Goal: Task Accomplishment & Management: Use online tool/utility

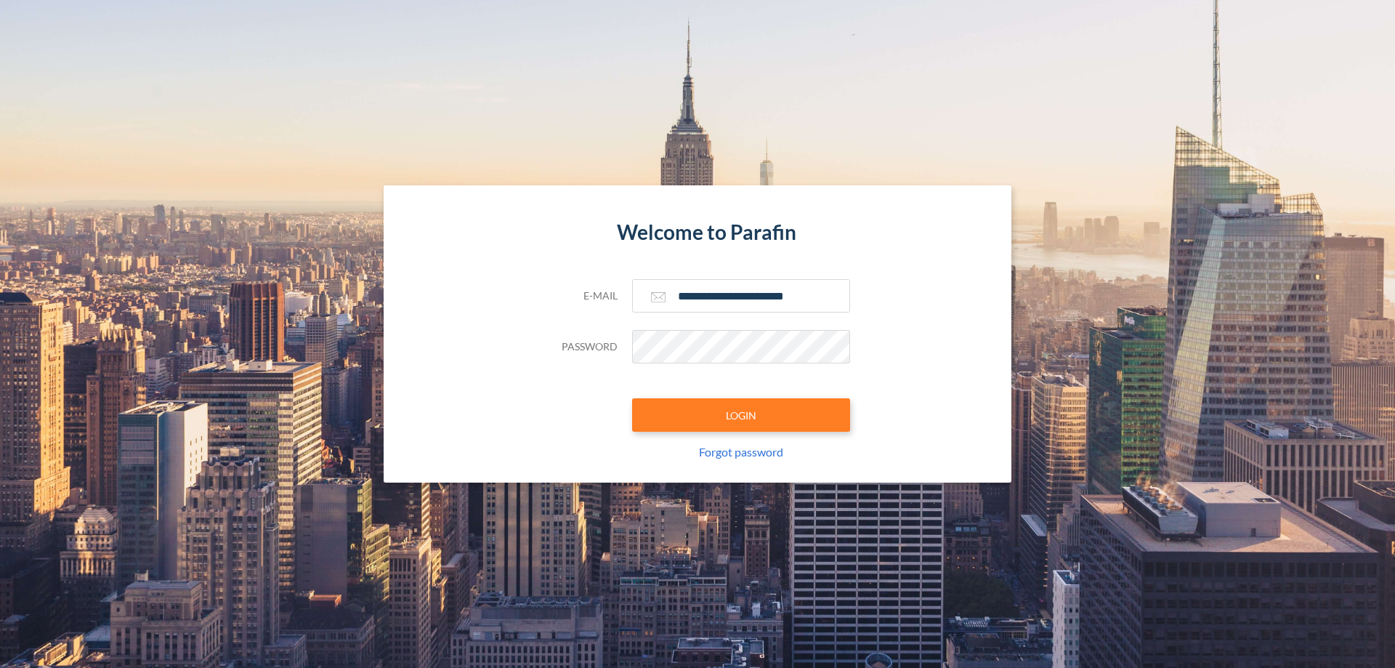
type input "**********"
click at [741, 415] on button "LOGIN" at bounding box center [741, 414] width 218 height 33
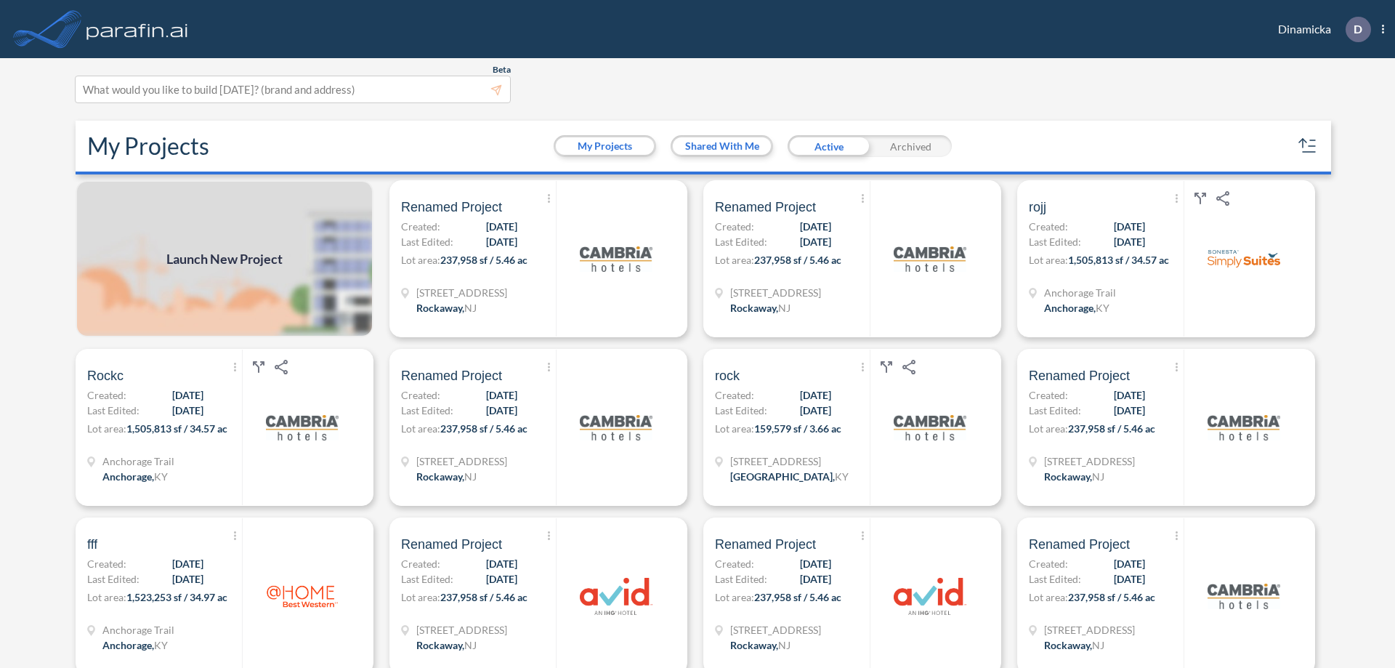
scroll to position [4, 0]
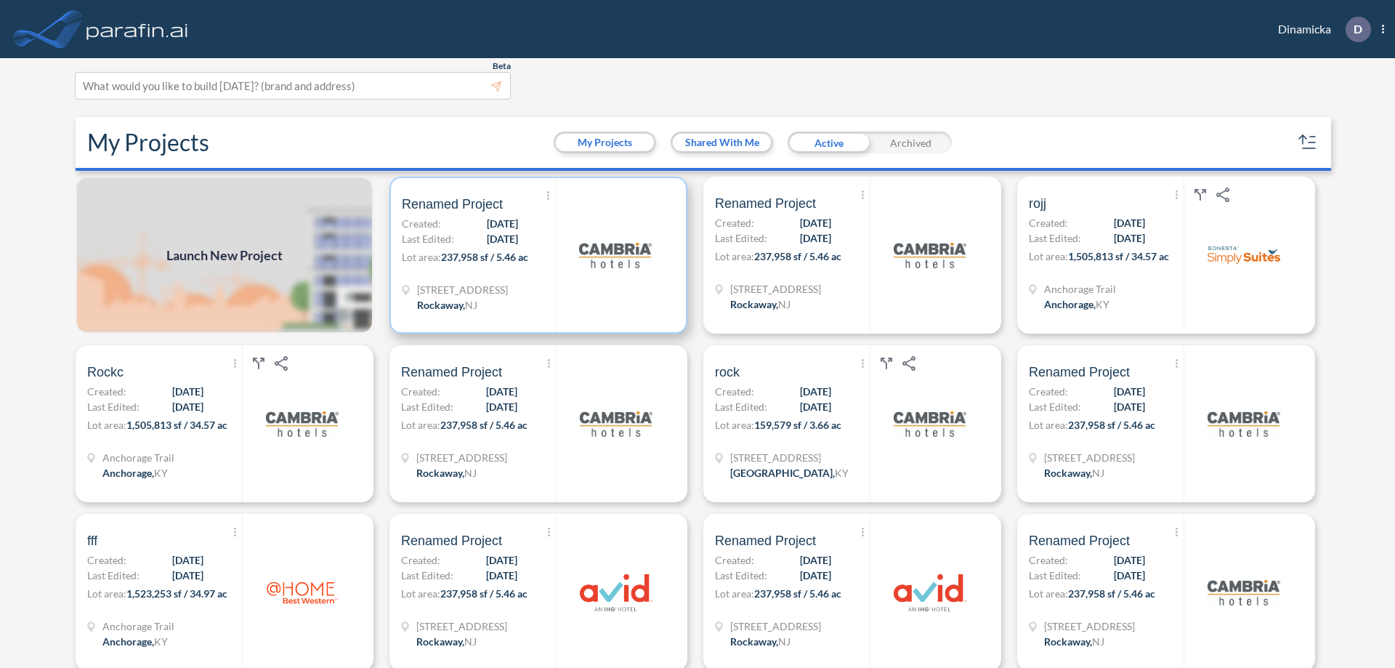
click at [535, 255] on p "Lot area: 237,958 sf / 5.46 ac" at bounding box center [479, 259] width 154 height 21
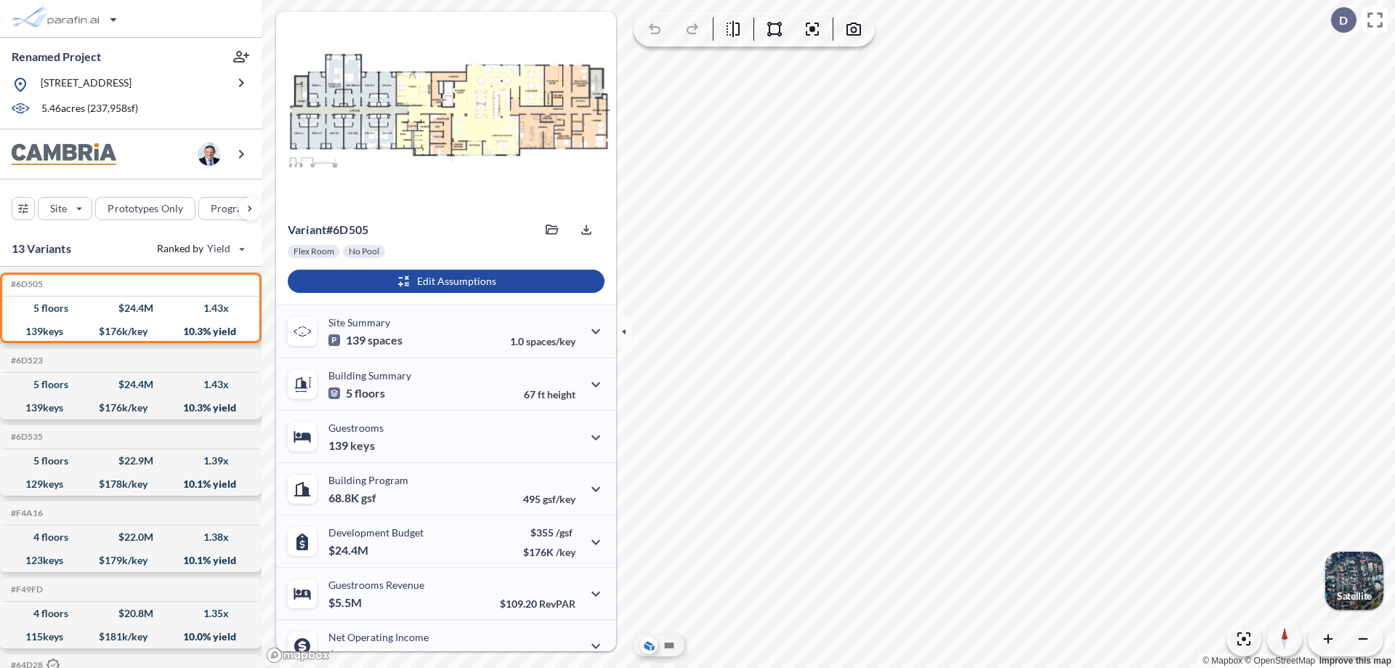
scroll to position [73, 0]
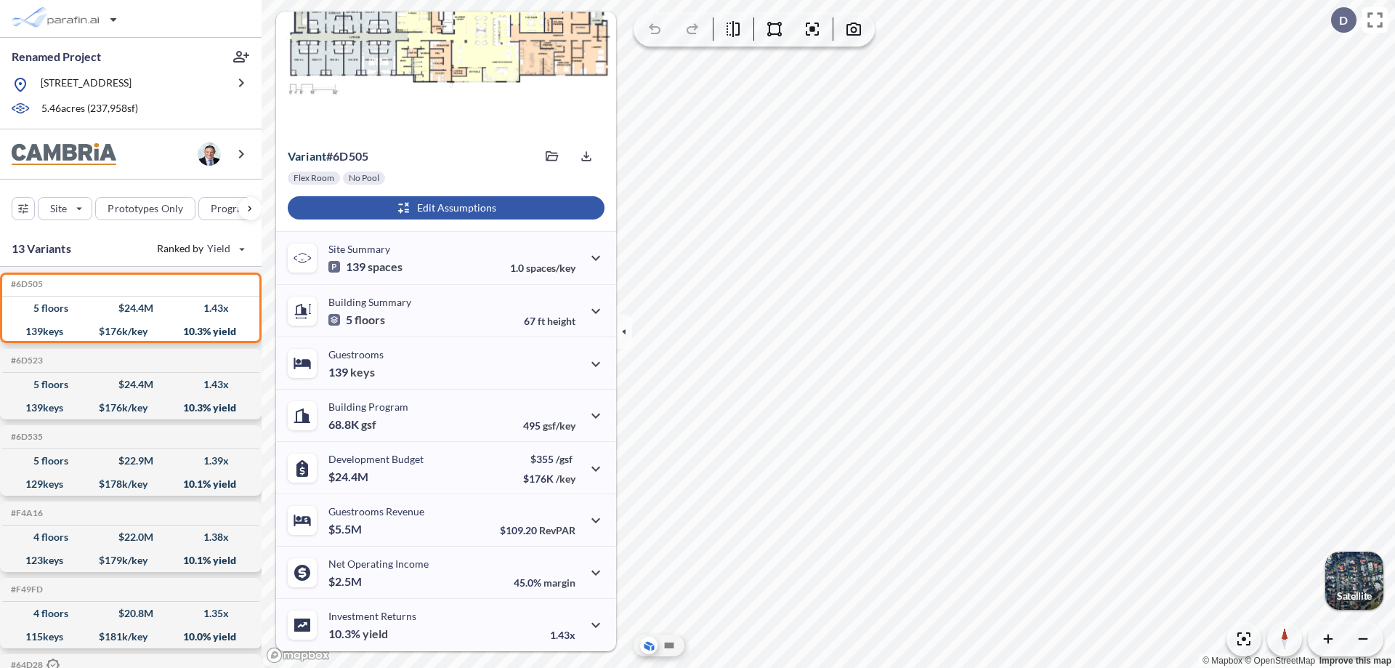
click at [444, 208] on div "button" at bounding box center [446, 207] width 317 height 23
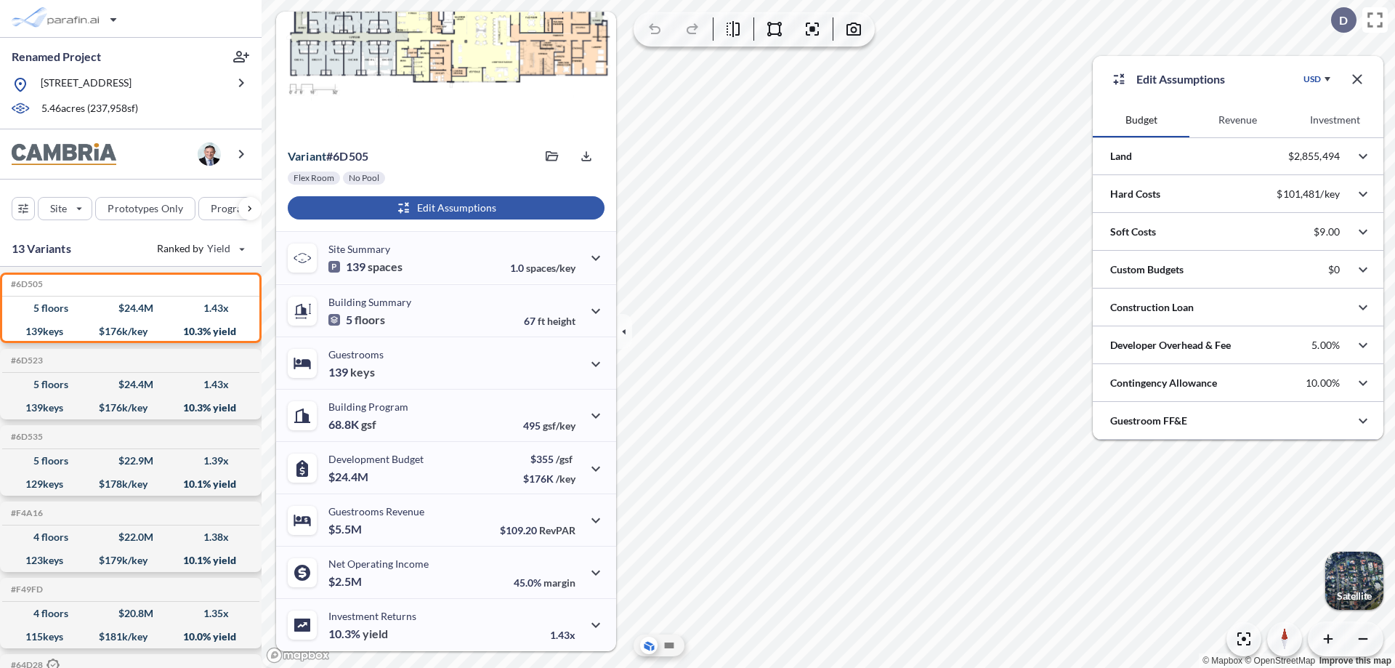
click at [1237, 120] on button "Revenue" at bounding box center [1237, 119] width 97 height 35
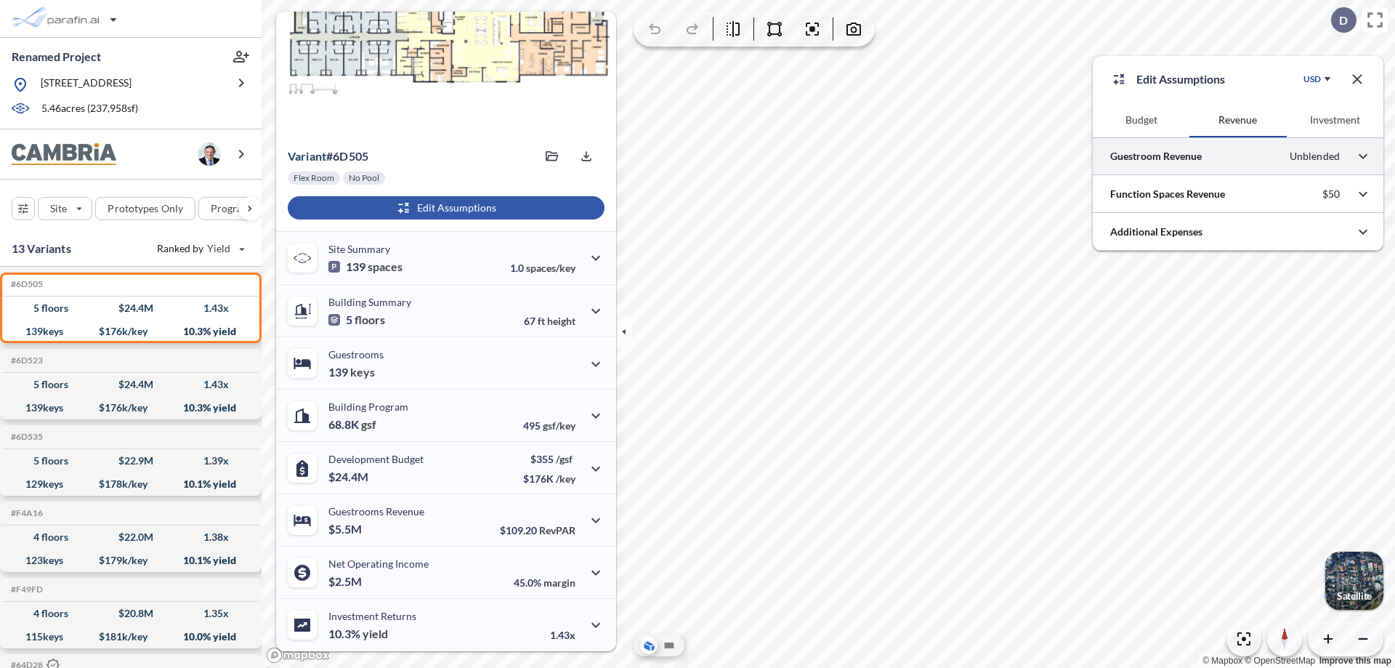
click at [1238, 156] on div at bounding box center [1238, 155] width 291 height 37
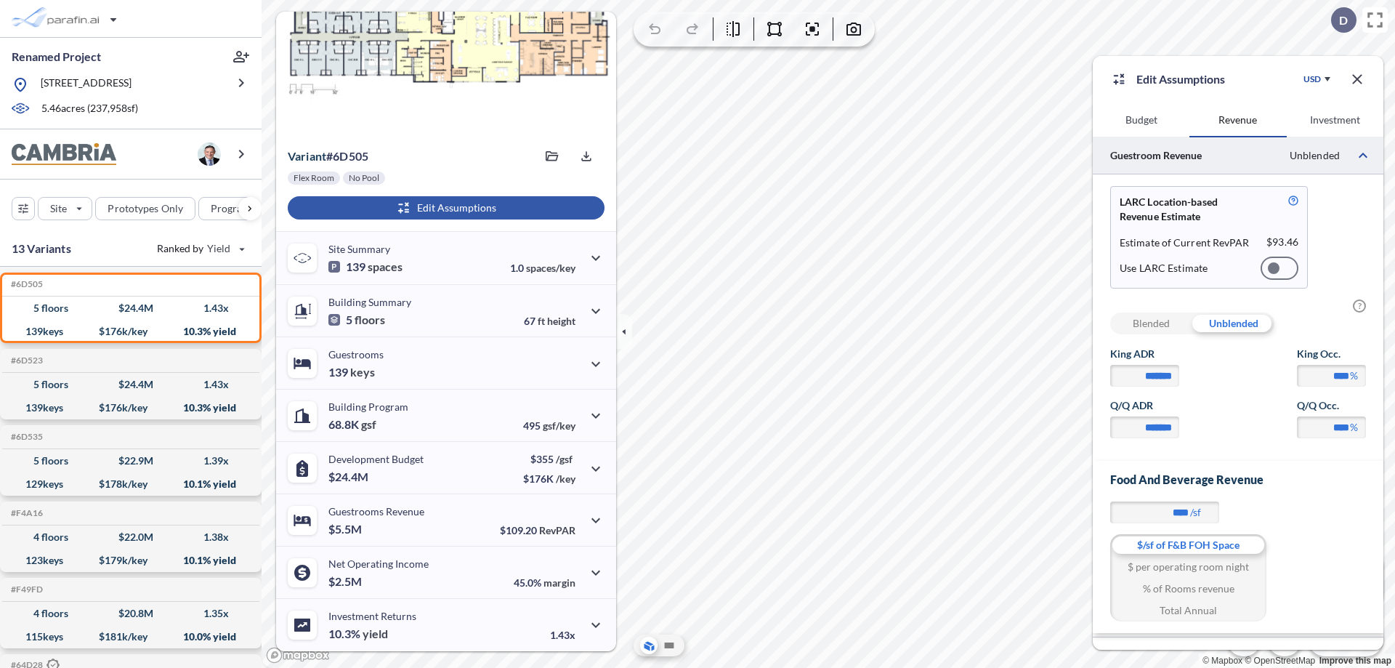
scroll to position [62, 0]
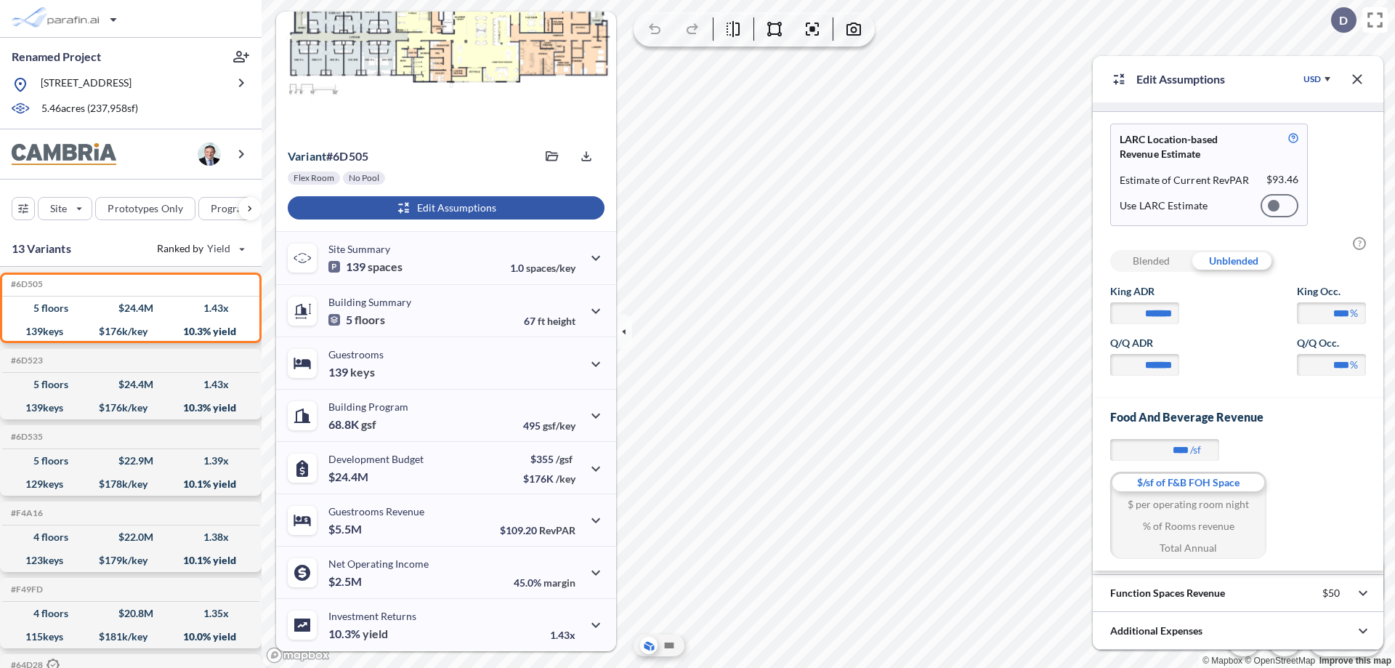
click at [1279, 206] on div at bounding box center [1279, 205] width 38 height 23
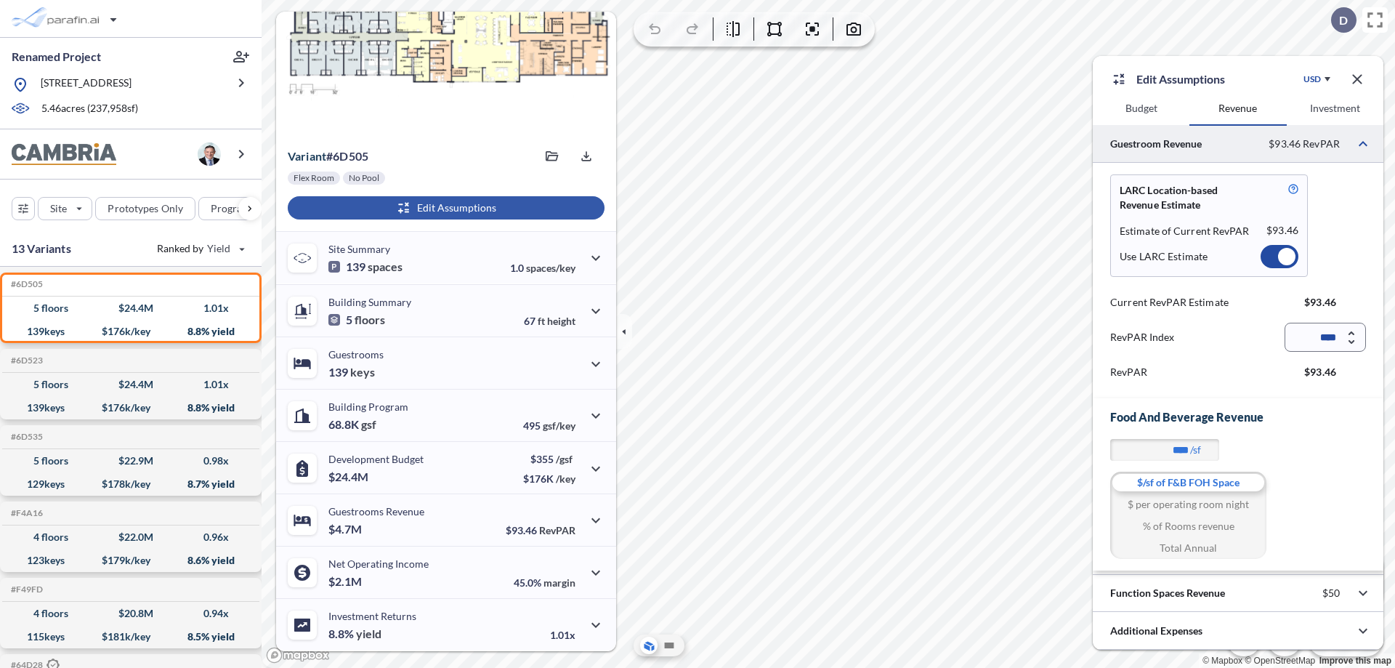
scroll to position [12, 0]
